Goal: Find contact information: Find contact information

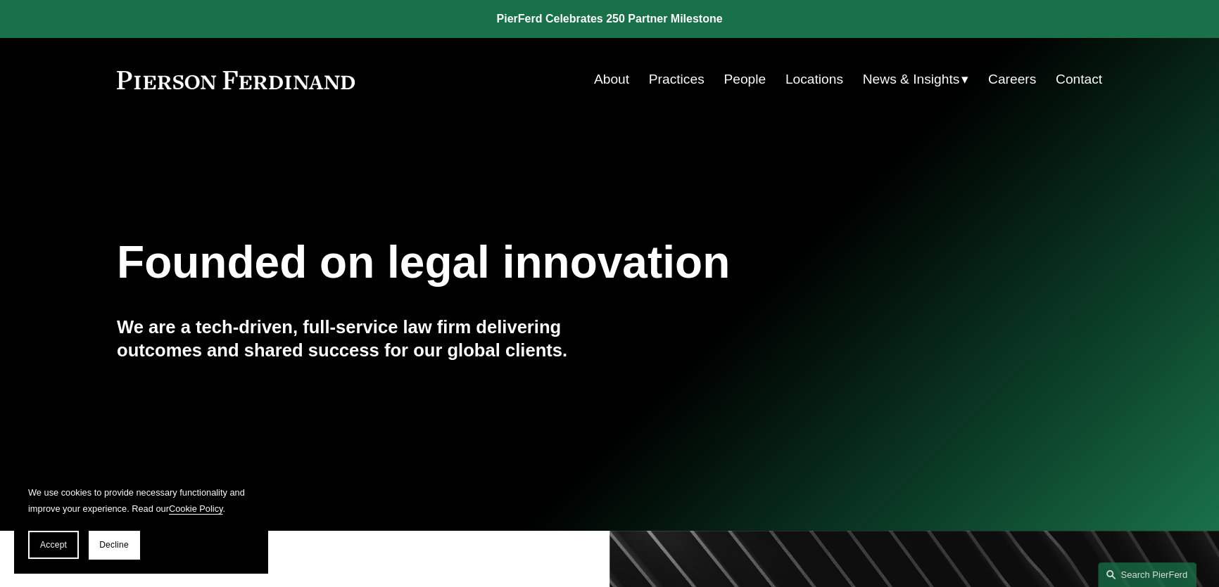
click at [723, 84] on link "People" at bounding box center [744, 79] width 42 height 27
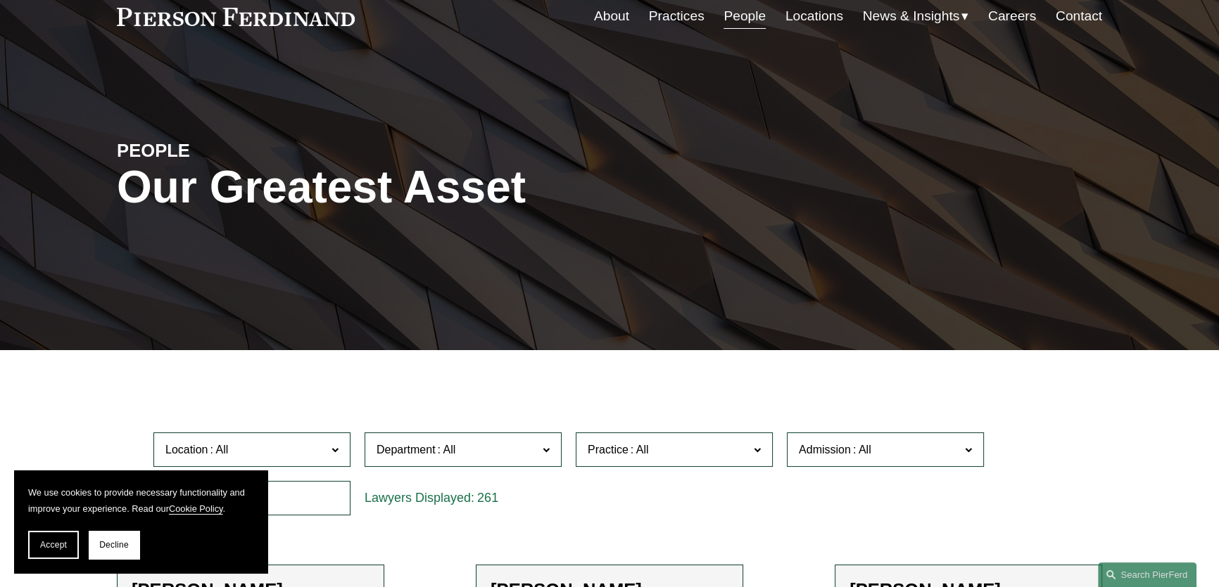
scroll to position [255, 0]
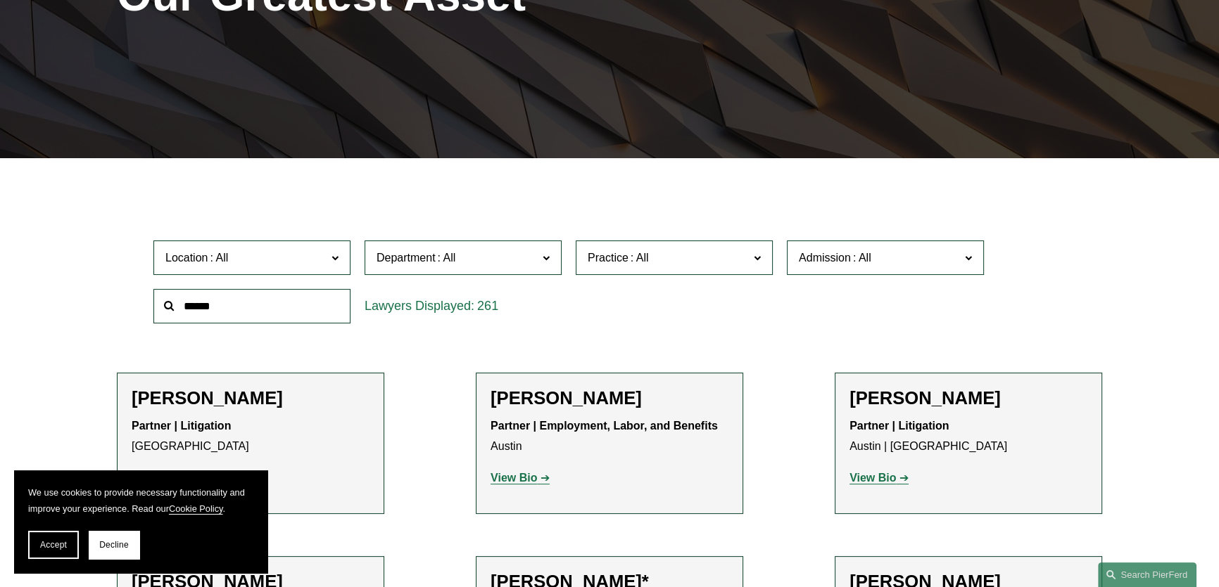
click at [302, 303] on input "text" at bounding box center [251, 306] width 197 height 34
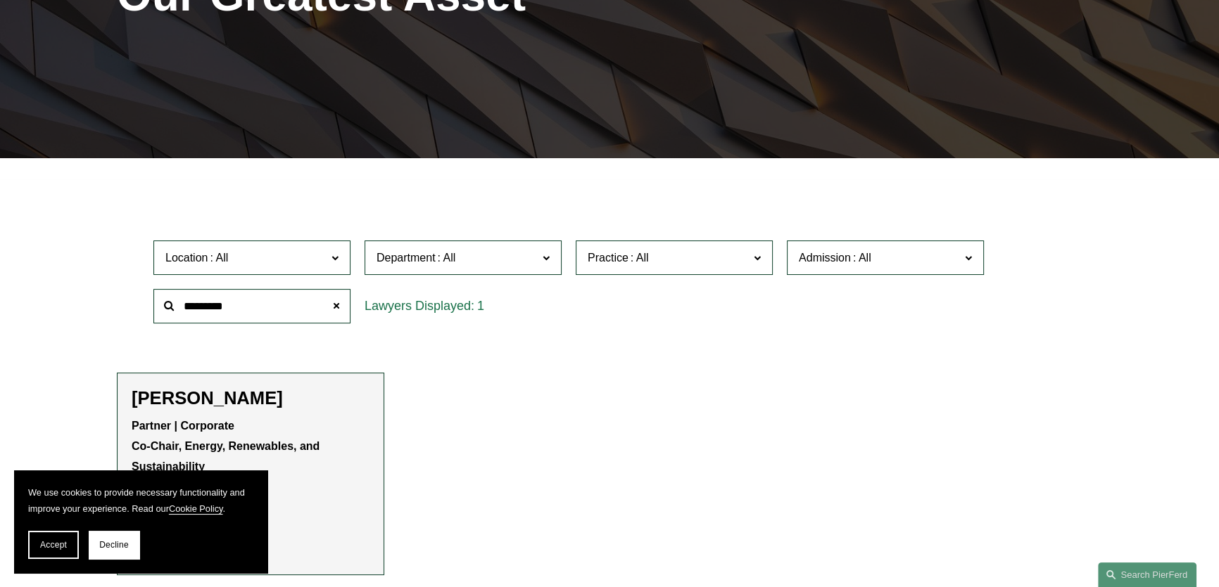
type input "*********"
click at [215, 422] on strong "Partner | Corporate" at bounding box center [183, 426] width 103 height 12
click at [255, 443] on strong "Co-Chair, Energy, Renewables, and Sustainability" at bounding box center [227, 456] width 191 height 32
click at [111, 549] on span "Decline" at bounding box center [114, 545] width 30 height 10
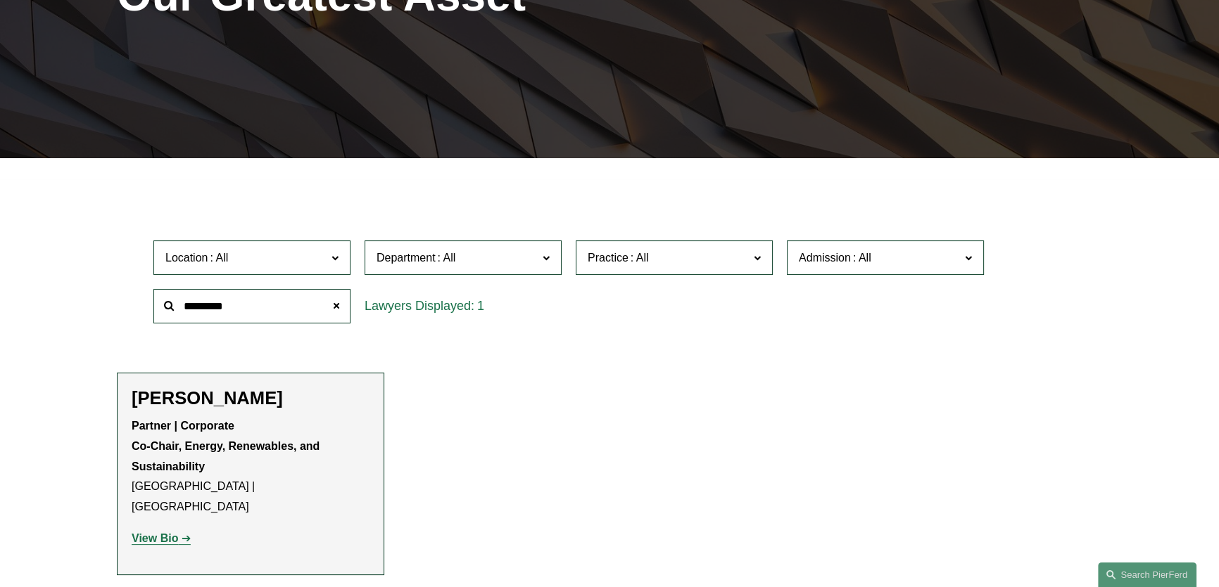
click at [156, 533] on strong "View Bio" at bounding box center [155, 539] width 46 height 12
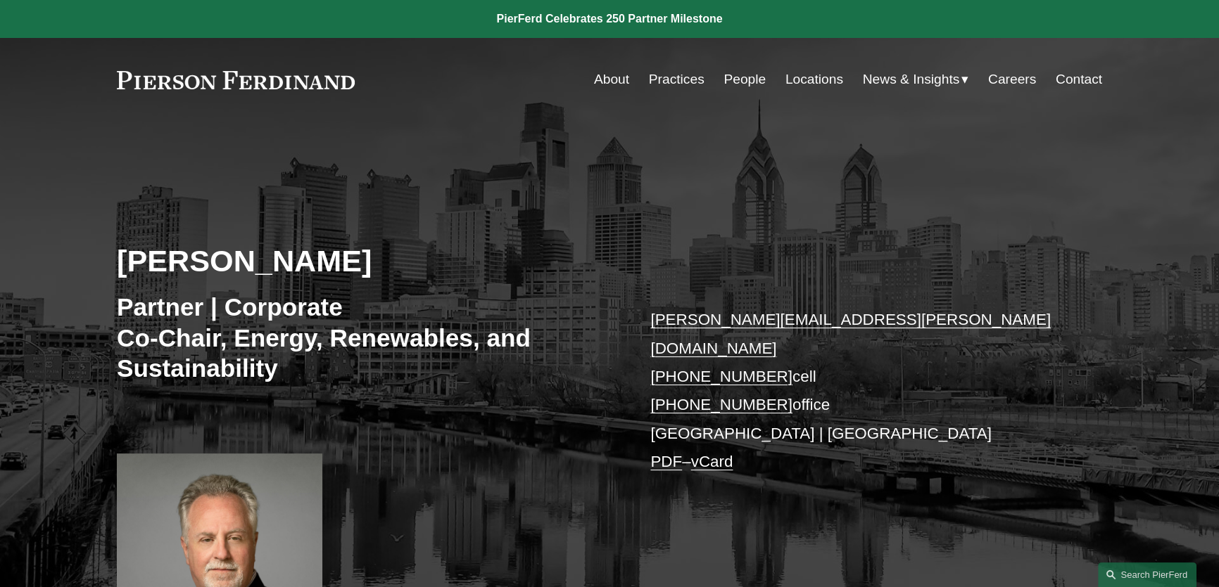
click at [658, 521] on div "Eric Pritchard Partner | Corporate Co-Chair, Energy, Renewables, and Sustainabi…" at bounding box center [609, 402] width 1219 height 488
click at [827, 171] on div "Eric Pritchard Partner | Corporate Co-Chair, Energy, Renewables, and Sustainabi…" at bounding box center [609, 402] width 1219 height 488
